Goal: Navigation & Orientation: Find specific page/section

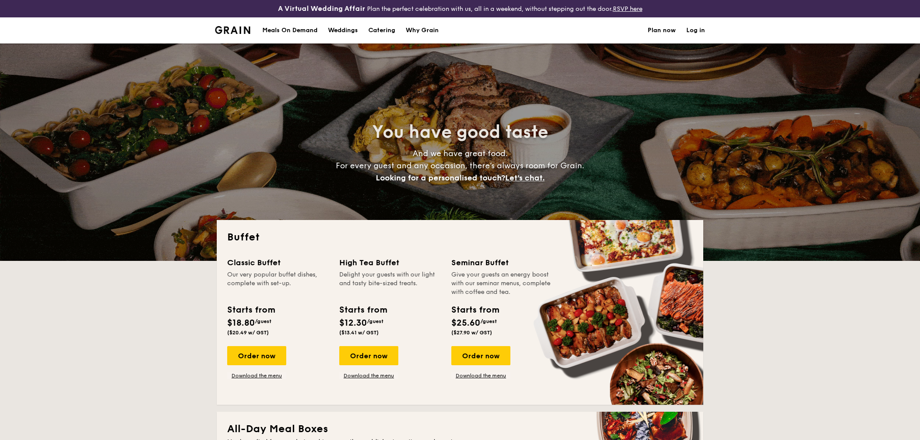
select select
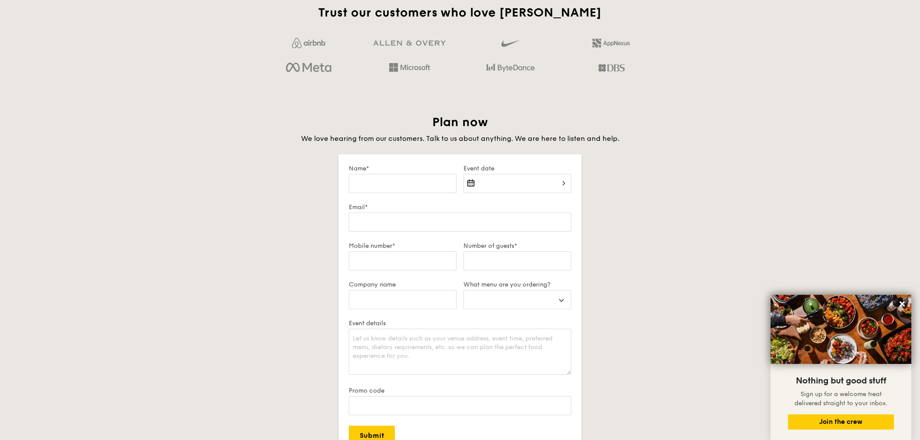
scroll to position [1758, 0]
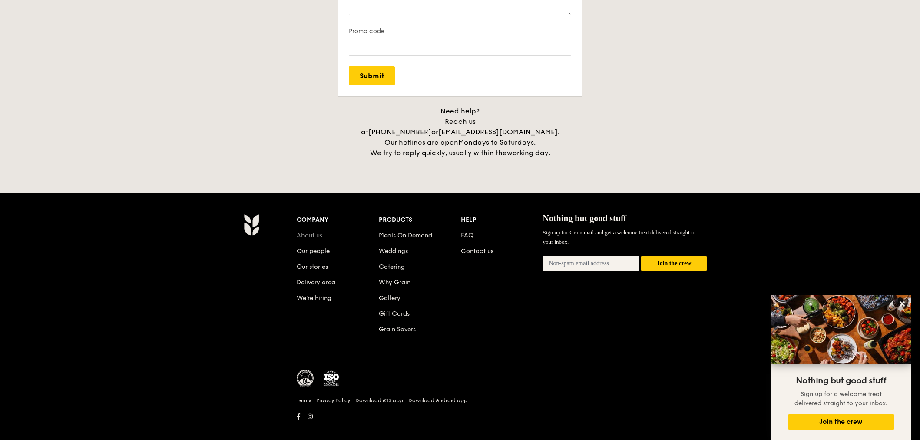
click at [314, 232] on link "About us" at bounding box center [310, 235] width 26 height 7
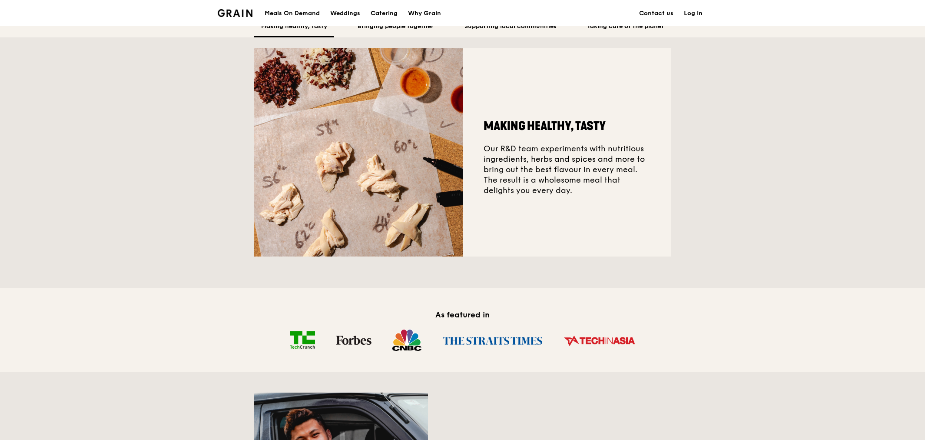
scroll to position [96, 0]
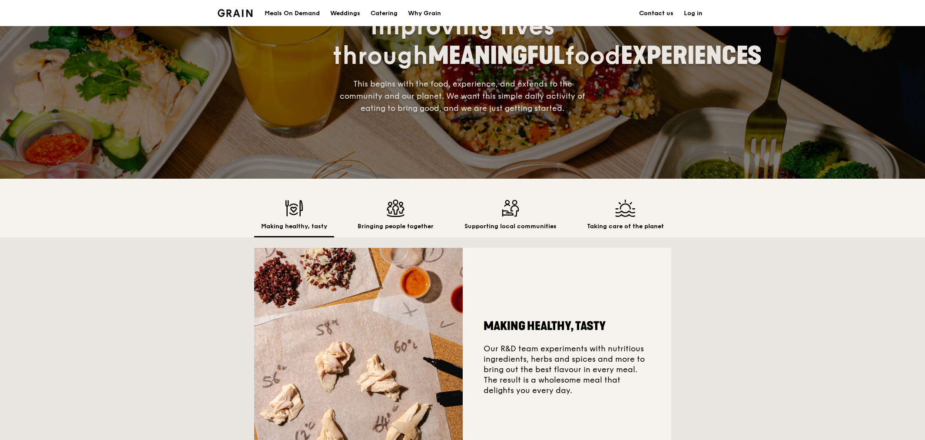
click at [665, 11] on link "Contact us" at bounding box center [656, 13] width 45 height 26
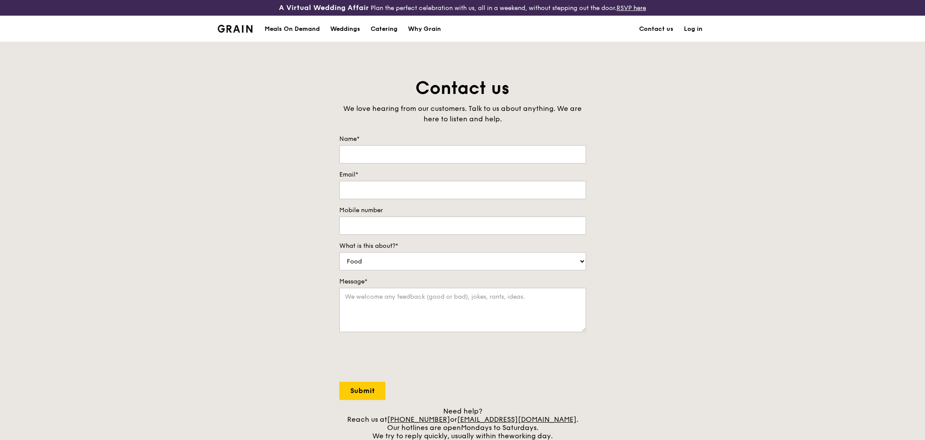
drag, startPoint x: 234, startPoint y: 29, endPoint x: 226, endPoint y: 27, distance: 8.5
click at [226, 27] on img at bounding box center [235, 29] width 35 height 8
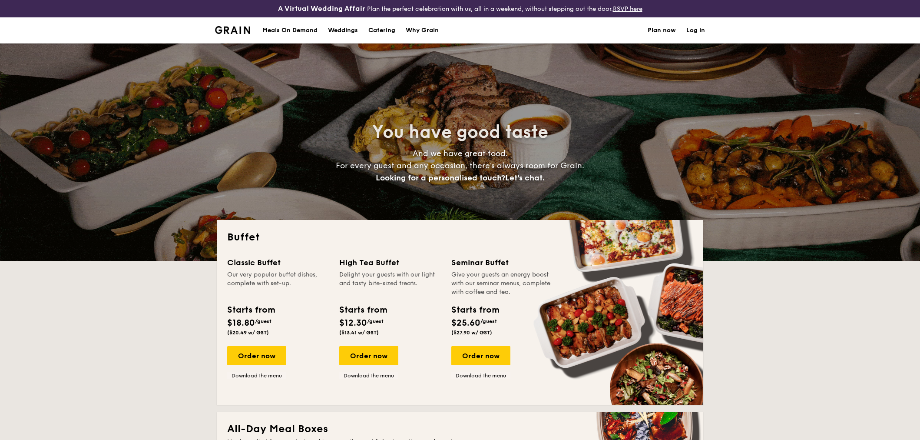
select select
